Goal: Navigation & Orientation: Find specific page/section

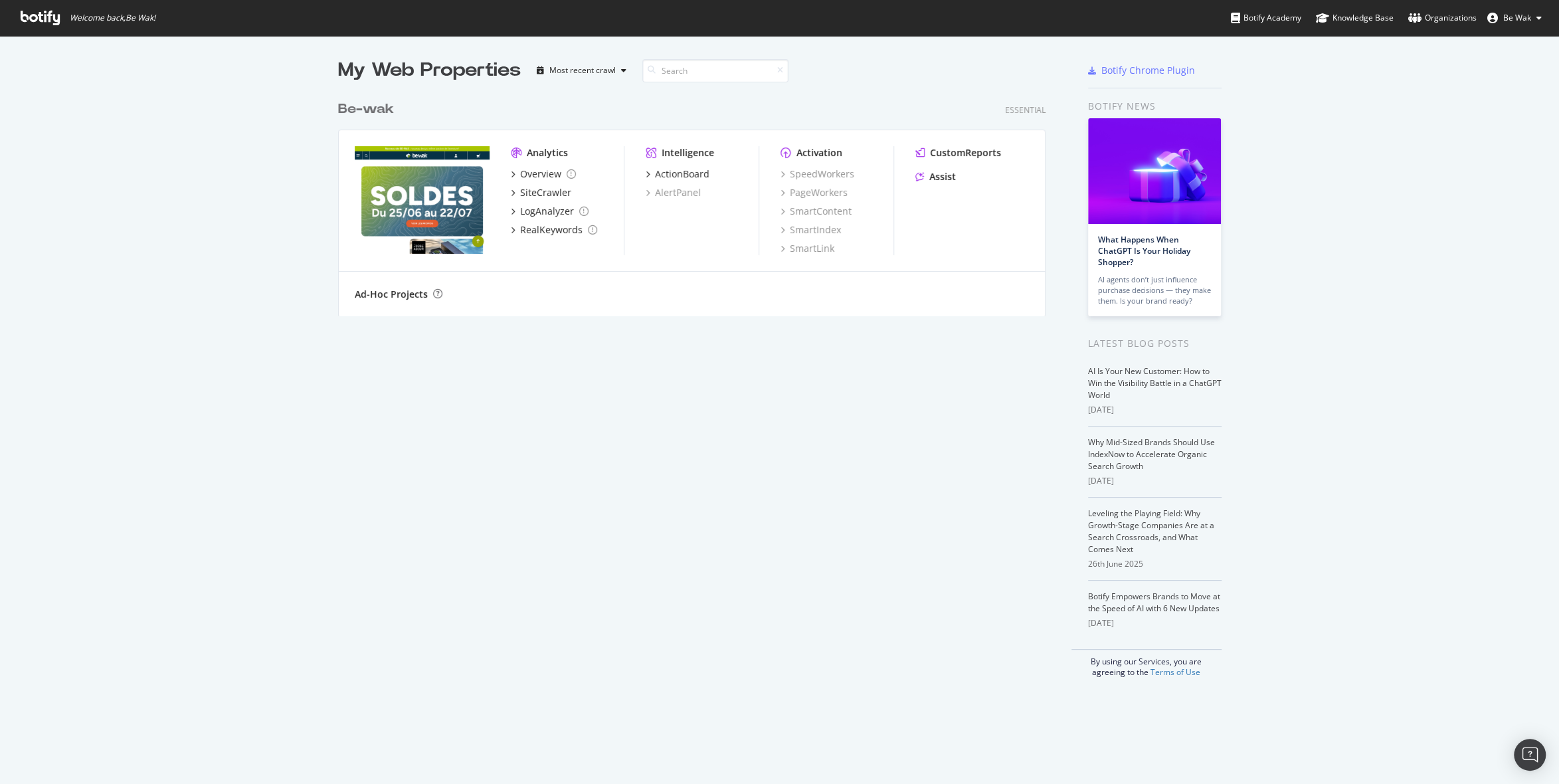
scroll to position [773, 1538]
click at [411, 161] on img "grid" at bounding box center [422, 200] width 135 height 108
